Goal: Information Seeking & Learning: Learn about a topic

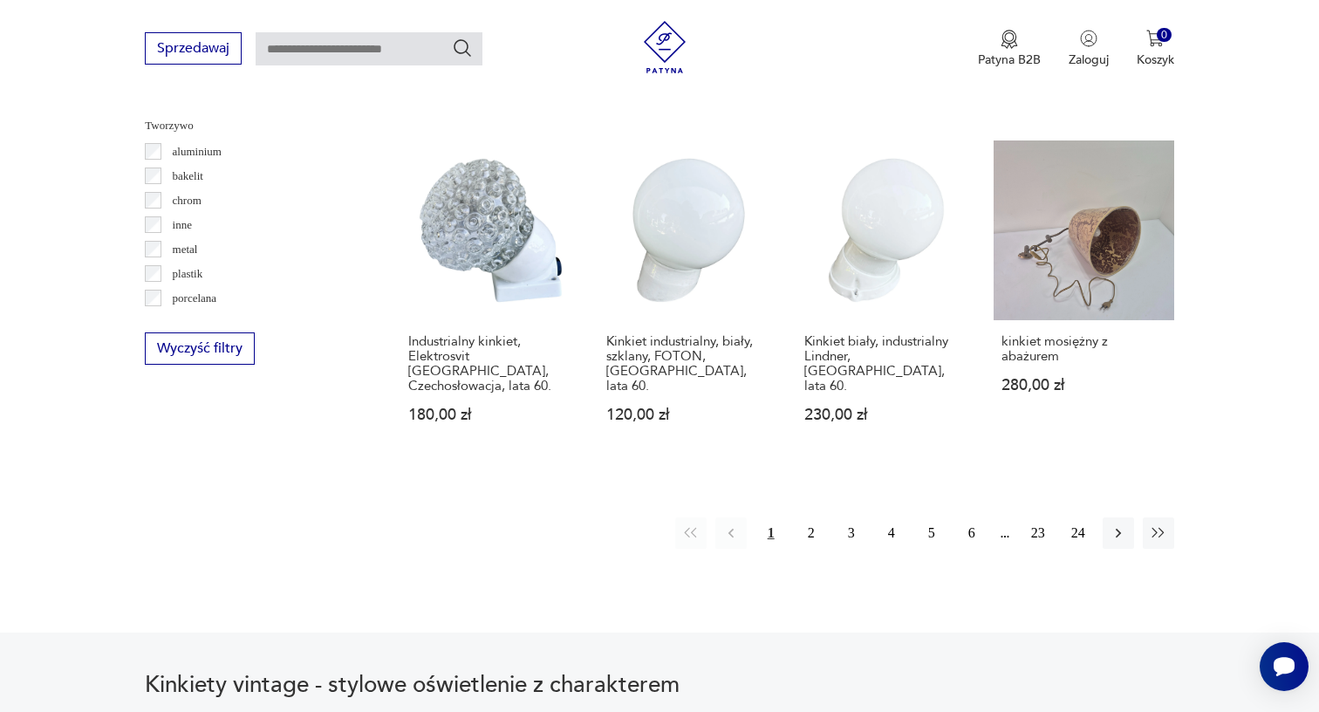
scroll to position [1722, 0]
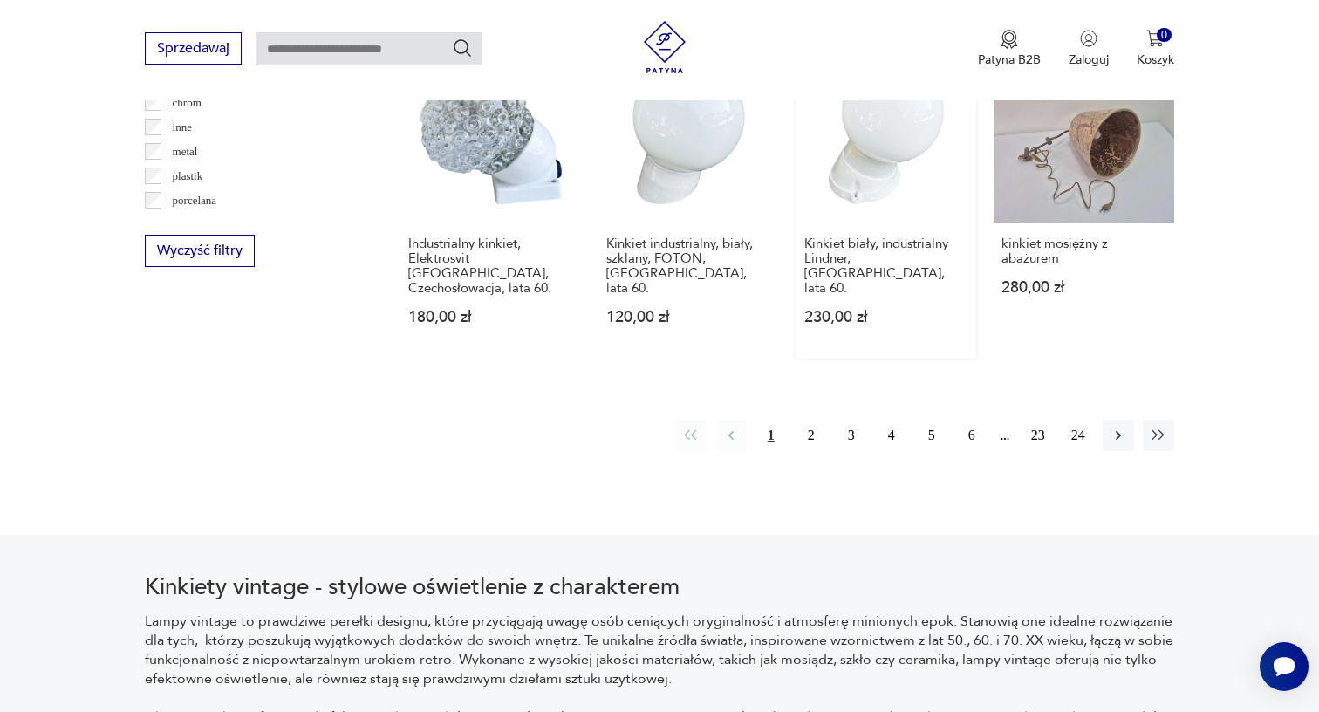
click at [811, 425] on button "2" at bounding box center [810, 434] width 31 height 31
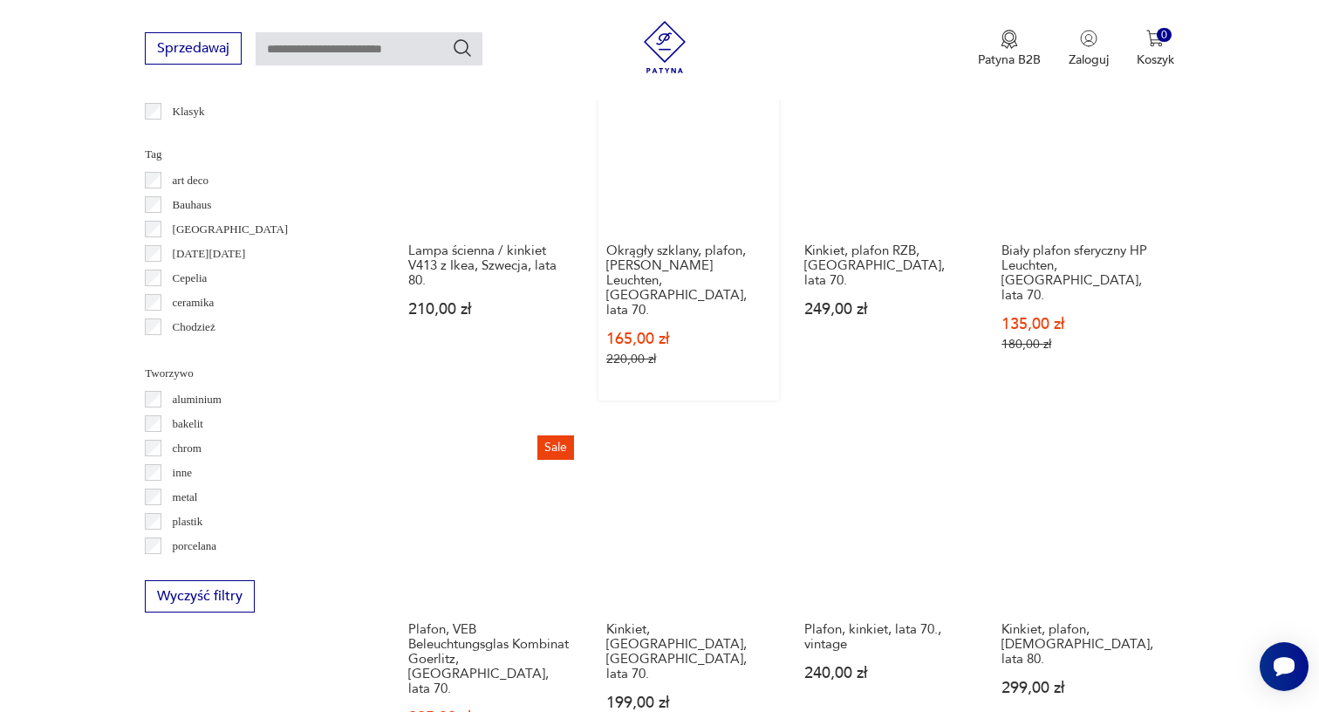
scroll to position [1401, 0]
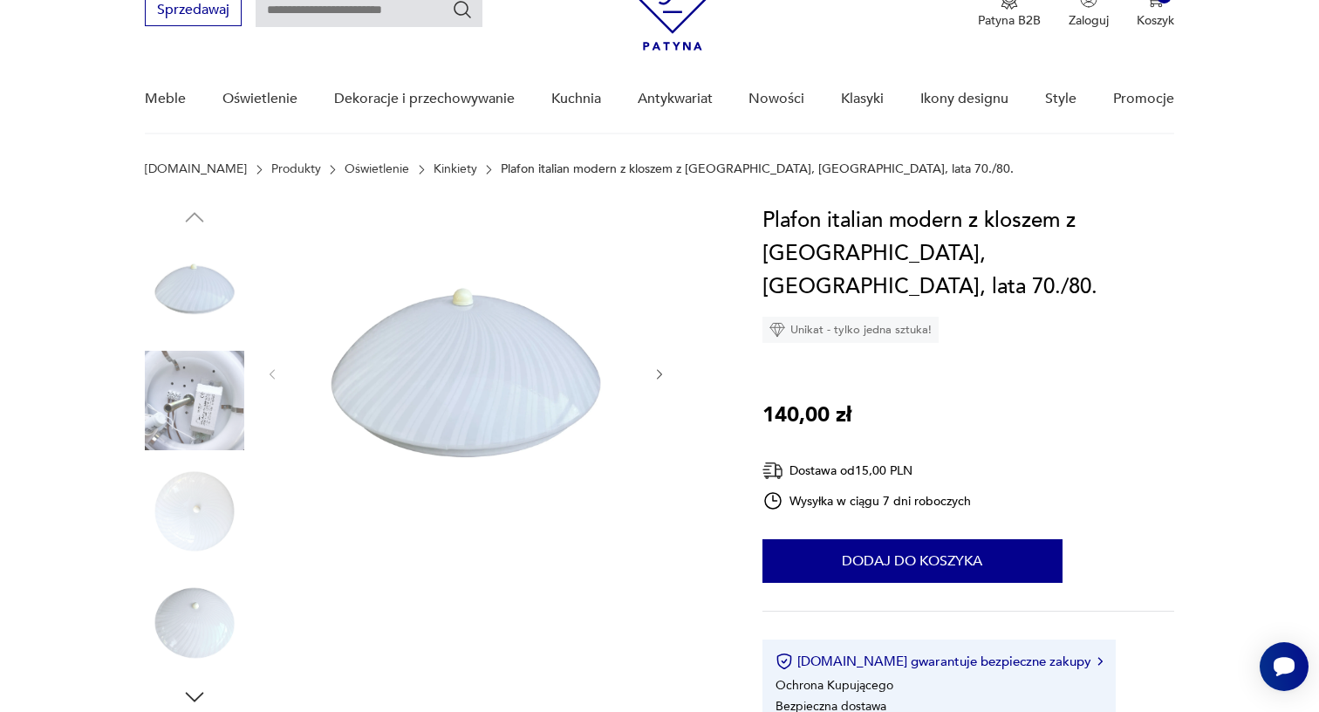
scroll to position [87, 0]
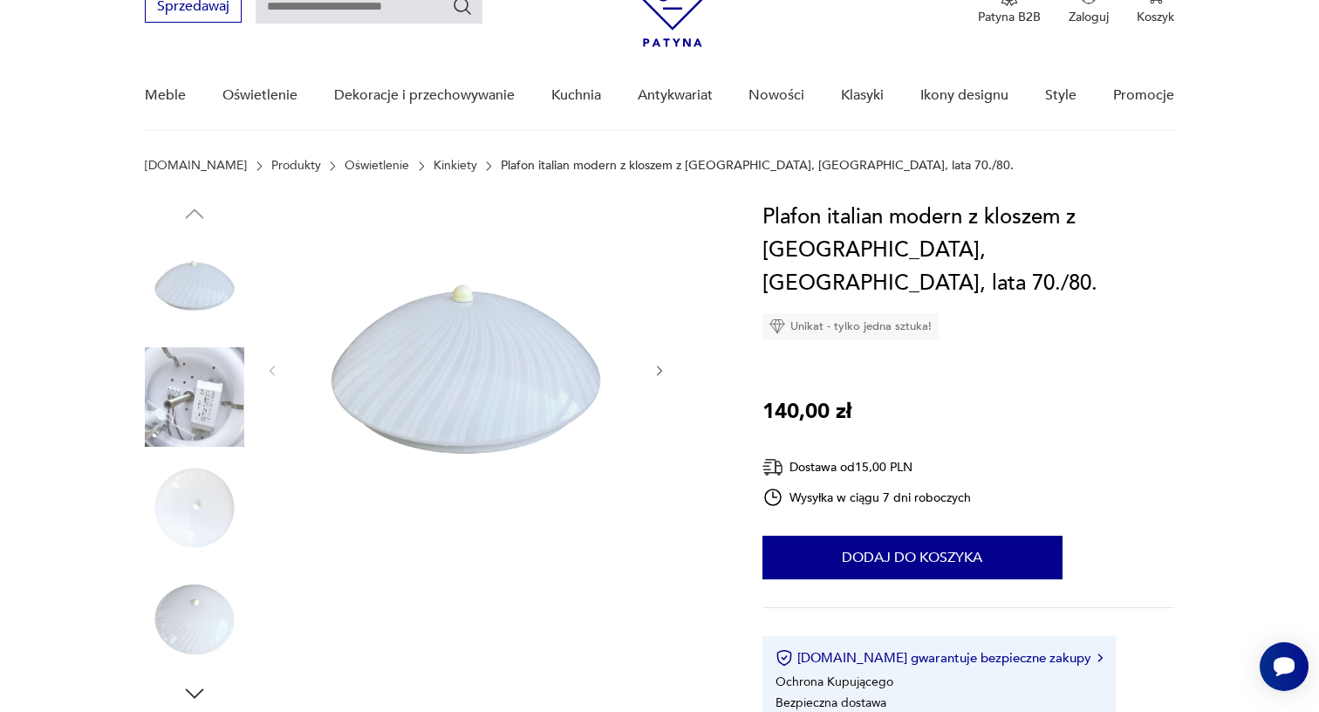
click at [202, 271] on img at bounding box center [194, 284] width 99 height 99
click at [199, 473] on img at bounding box center [194, 507] width 99 height 99
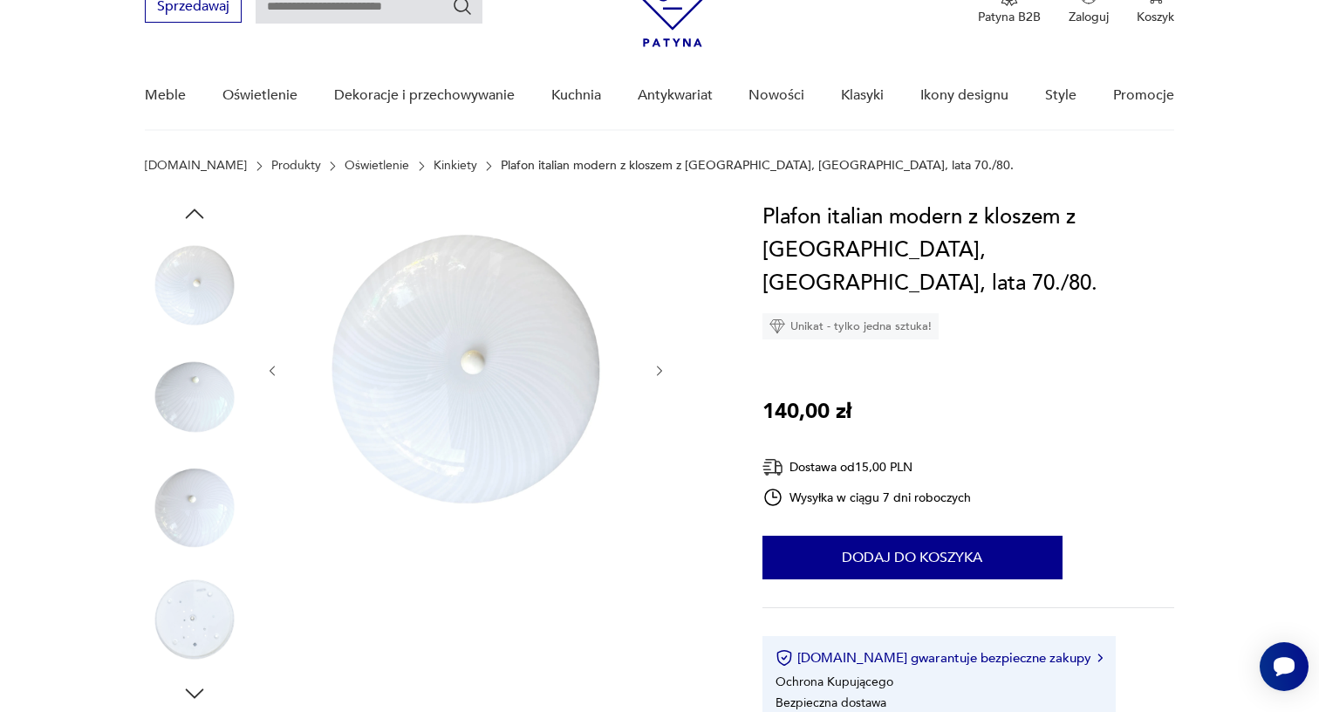
click at [194, 543] on img at bounding box center [194, 507] width 99 height 99
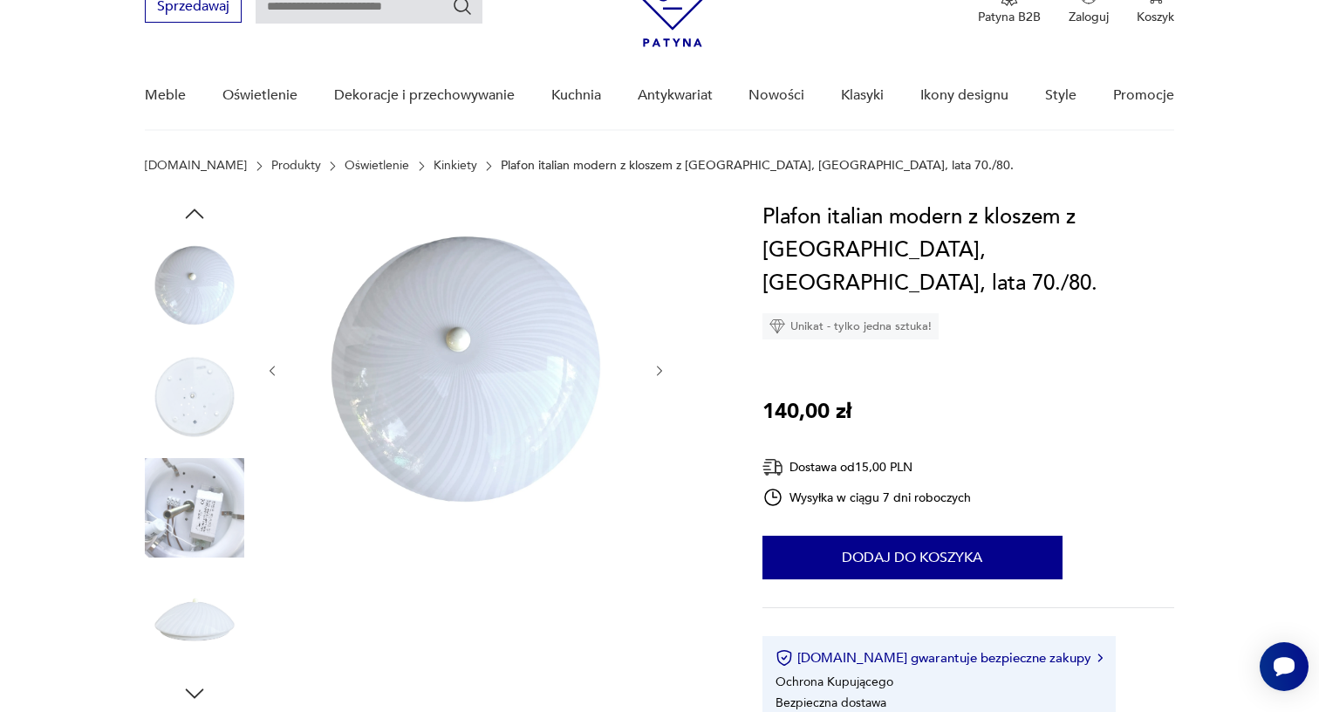
click at [194, 571] on img at bounding box center [194, 618] width 99 height 99
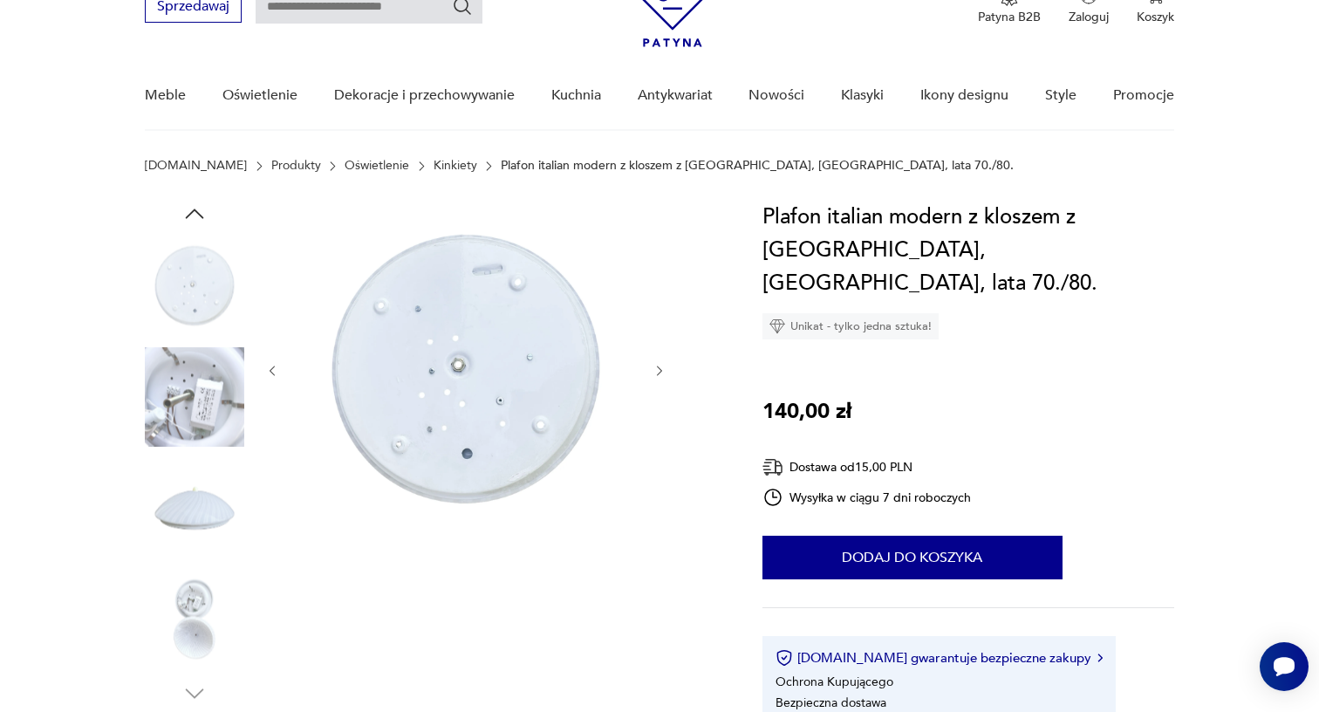
click at [197, 610] on img at bounding box center [194, 618] width 99 height 99
